Goal: Information Seeking & Learning: Learn about a topic

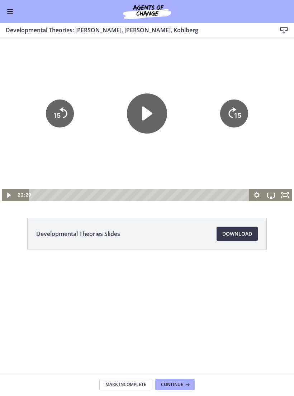
scroll to position [158, 0]
click at [14, 19] on div "Go to Dashboard" at bounding box center [147, 11] width 294 height 23
click at [14, 9] on button "Enable menu" at bounding box center [10, 11] width 9 height 9
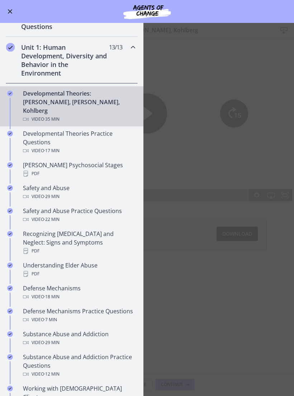
scroll to position [131, 0]
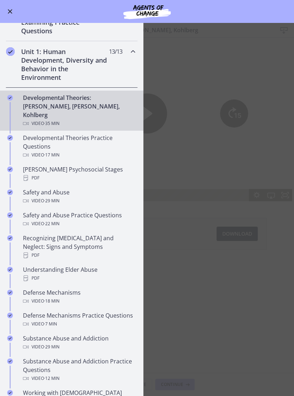
click at [129, 54] on icon "Chapters" at bounding box center [133, 51] width 9 height 9
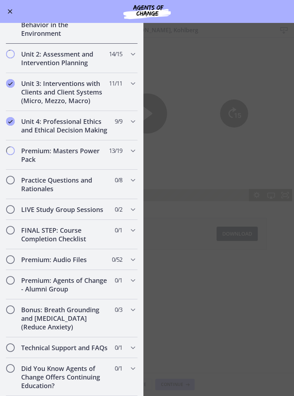
scroll to position [175, 0]
click at [128, 179] on div "Practice Questions and Rationales 0 / 8 Completed" at bounding box center [72, 184] width 132 height 29
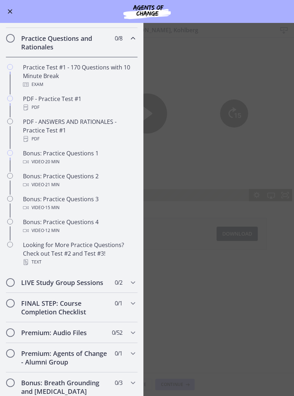
scroll to position [318, 0]
click at [83, 153] on div "Bonus: Practice Questions 1 Video · 20 min" at bounding box center [79, 157] width 112 height 17
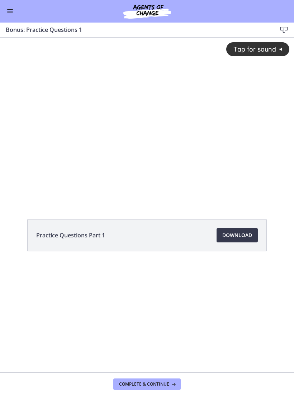
click at [192, 158] on div "Tap for sound @keyframes VOLUME_SMALL_WAVE_FLASH { 0% { opacity: 0; } 33% { opa…" at bounding box center [147, 114] width 294 height 153
click at [233, 118] on div at bounding box center [147, 120] width 294 height 165
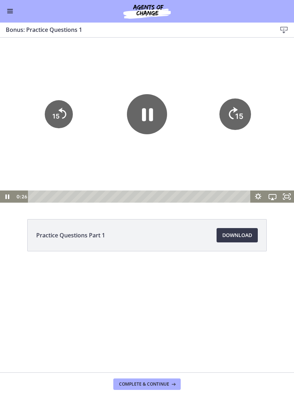
click at [236, 113] on tspan "15" at bounding box center [239, 116] width 8 height 9
click at [232, 115] on icon "15" at bounding box center [235, 114] width 28 height 28
click at [137, 116] on icon "Pause" at bounding box center [147, 114] width 40 height 40
click at [178, 76] on div at bounding box center [147, 120] width 294 height 165
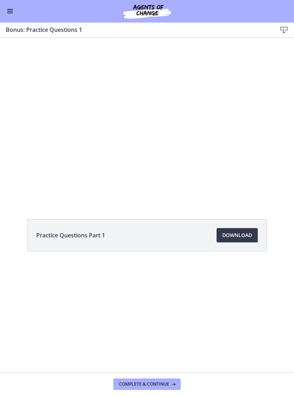
click at [224, 86] on div at bounding box center [147, 120] width 294 height 165
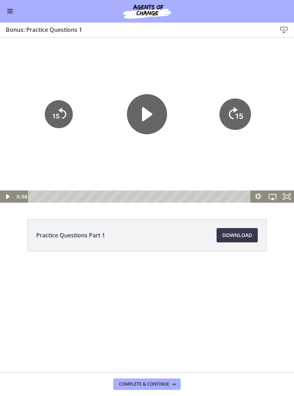
click at [238, 111] on icon "15" at bounding box center [235, 114] width 32 height 32
click at [232, 104] on icon "15" at bounding box center [235, 114] width 28 height 28
click at [231, 111] on icon "Skip ahead 15 seconds" at bounding box center [233, 113] width 8 height 11
click at [234, 109] on icon "Skip ahead 15 seconds" at bounding box center [233, 113] width 8 height 11
click at [232, 115] on icon "15" at bounding box center [235, 114] width 28 height 28
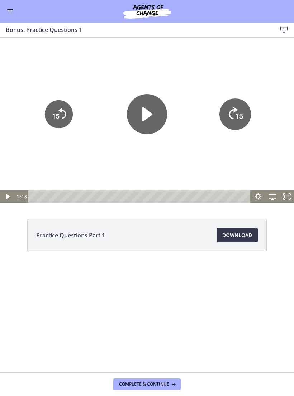
click at [233, 114] on icon "15" at bounding box center [235, 114] width 32 height 32
click at [234, 113] on icon "Skip ahead 15 seconds" at bounding box center [233, 113] width 9 height 12
click at [5, 195] on icon "Play Video" at bounding box center [7, 197] width 14 height 12
click at [8, 198] on icon "Pause" at bounding box center [7, 197] width 5 height 6
click at [6, 197] on icon "Play Video" at bounding box center [7, 197] width 17 height 15
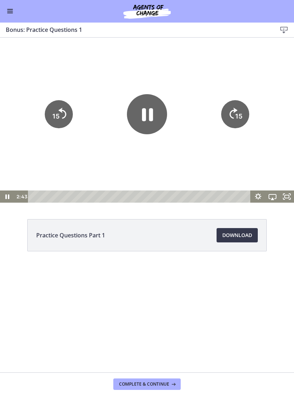
click at [236, 111] on icon "15" at bounding box center [235, 114] width 28 height 28
click at [237, 111] on icon "Skip ahead 15 seconds" at bounding box center [233, 113] width 8 height 11
click at [235, 113] on icon "Skip ahead 15 seconds" at bounding box center [233, 113] width 8 height 11
click at [235, 113] on icon "15" at bounding box center [235, 114] width 28 height 28
click at [235, 113] on icon "Skip ahead 15 seconds" at bounding box center [233, 113] width 8 height 11
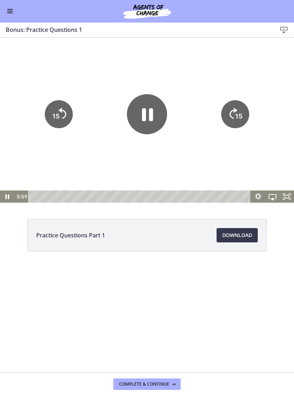
click at [234, 114] on icon "Skip ahead 15 seconds" at bounding box center [233, 113] width 8 height 11
click at [233, 114] on icon "15" at bounding box center [235, 114] width 32 height 32
click at [233, 112] on icon "15" at bounding box center [235, 114] width 28 height 28
click at [234, 111] on icon "15" at bounding box center [235, 114] width 32 height 32
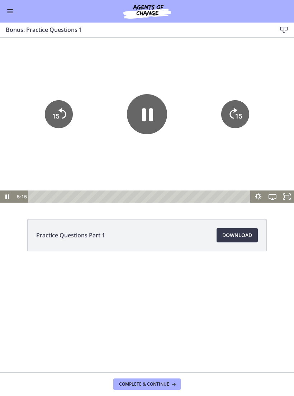
click at [234, 111] on icon "15" at bounding box center [235, 114] width 28 height 28
click at [233, 114] on icon "15" at bounding box center [235, 114] width 28 height 28
click at [233, 115] on icon "15" at bounding box center [235, 114] width 32 height 32
click at [232, 115] on icon "15" at bounding box center [235, 114] width 32 height 32
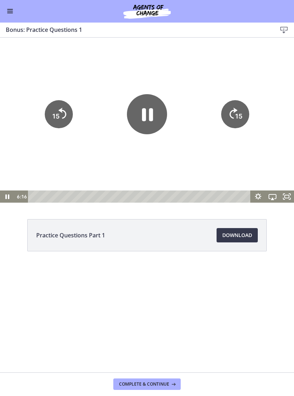
click at [147, 114] on icon "Pause" at bounding box center [147, 114] width 40 height 40
click at [247, 72] on div at bounding box center [147, 120] width 294 height 165
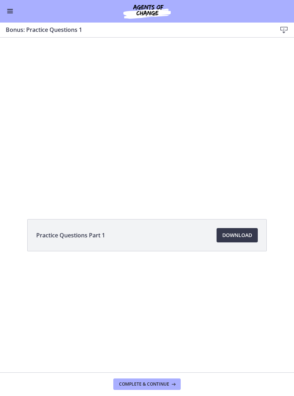
click at [237, 76] on div at bounding box center [147, 120] width 294 height 165
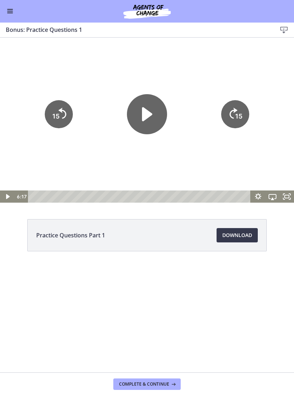
click at [234, 78] on div at bounding box center [147, 120] width 294 height 165
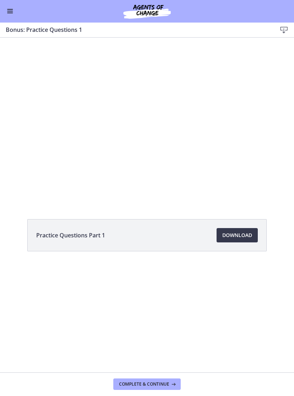
click at [232, 83] on div at bounding box center [147, 120] width 294 height 165
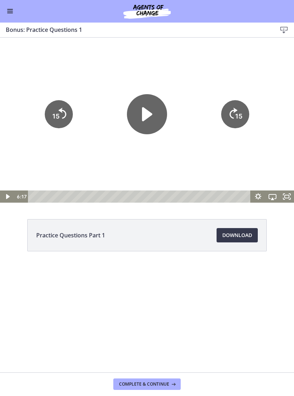
click at [8, 11] on span "Enable menu" at bounding box center [10, 11] width 6 height 1
